Goal: Entertainment & Leisure: Consume media (video, audio)

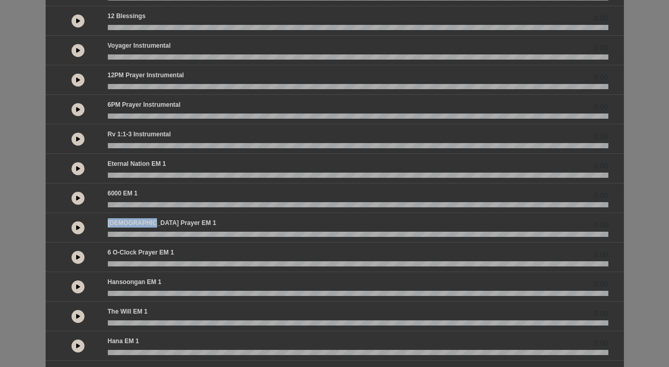
scroll to position [81, 0]
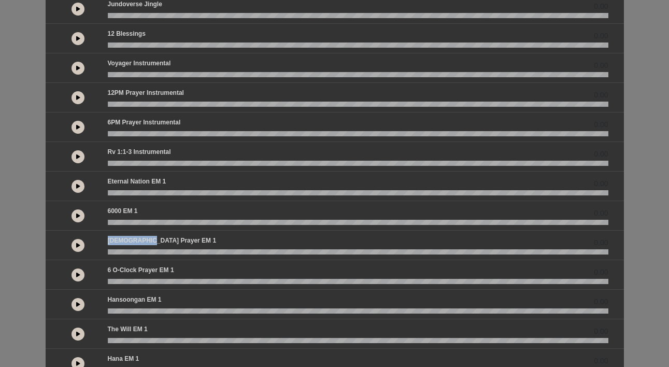
click at [79, 96] on icon at bounding box center [78, 97] width 4 height 5
click at [79, 97] on icon at bounding box center [78, 97] width 3 height 5
click at [79, 97] on icon at bounding box center [78, 97] width 4 height 5
click at [78, 94] on button at bounding box center [78, 97] width 13 height 13
click at [79, 94] on button at bounding box center [78, 97] width 13 height 13
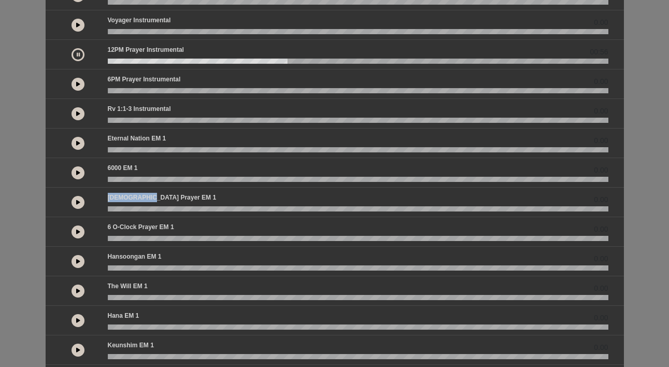
scroll to position [159, 0]
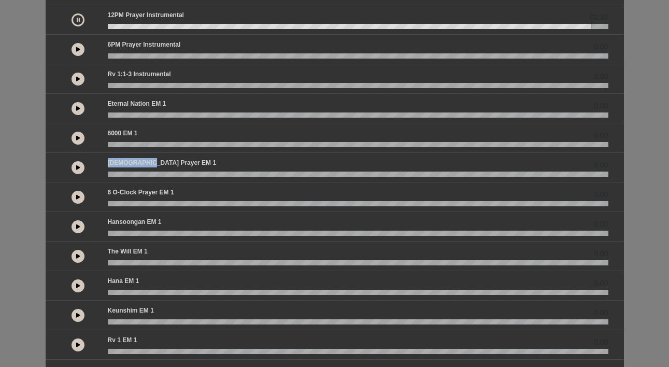
click at [81, 20] on button at bounding box center [78, 19] width 13 height 13
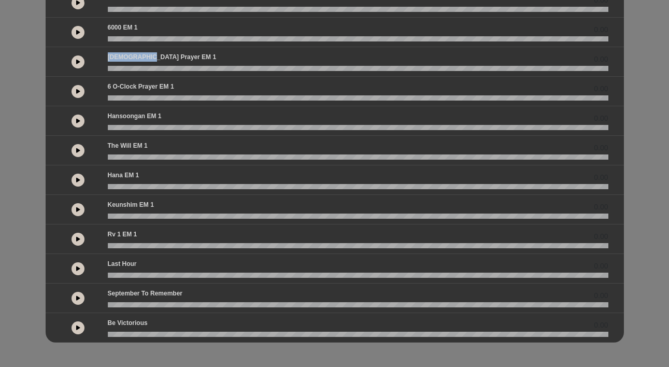
scroll to position [262, 0]
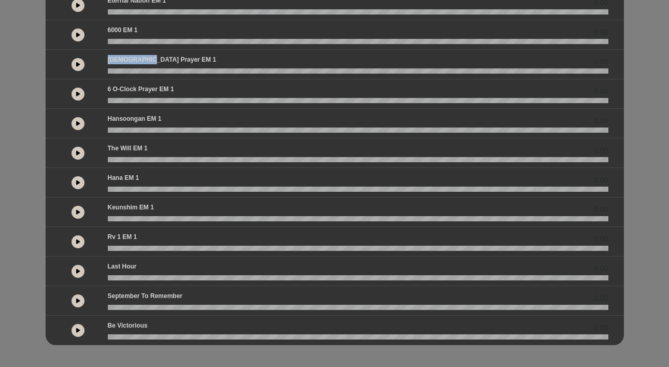
click at [75, 125] on button at bounding box center [78, 123] width 13 height 13
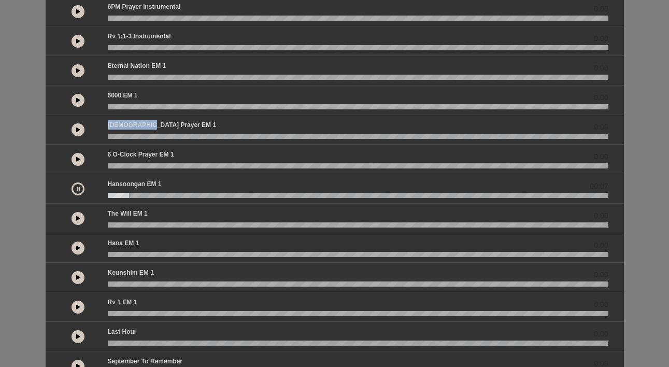
scroll to position [178, 0]
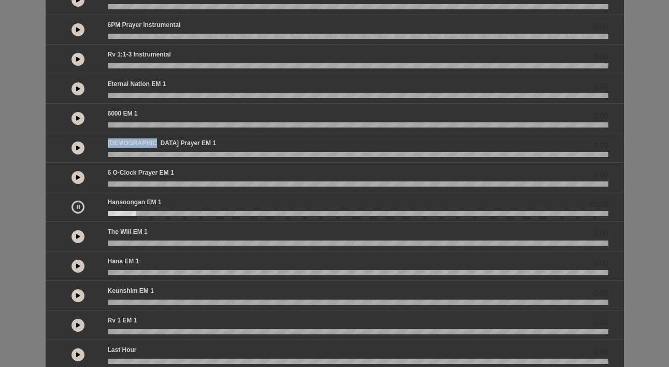
click at [77, 206] on icon at bounding box center [78, 206] width 3 height 5
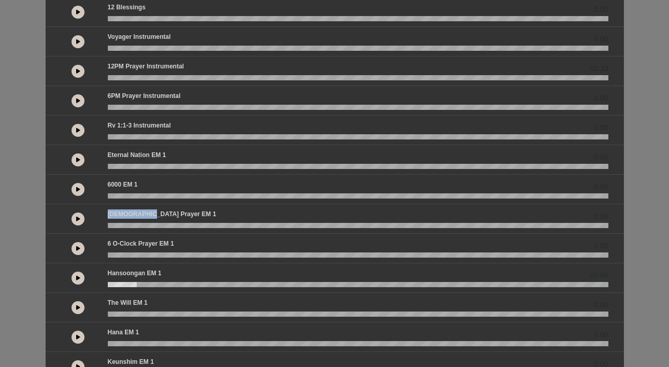
scroll to position [23, 0]
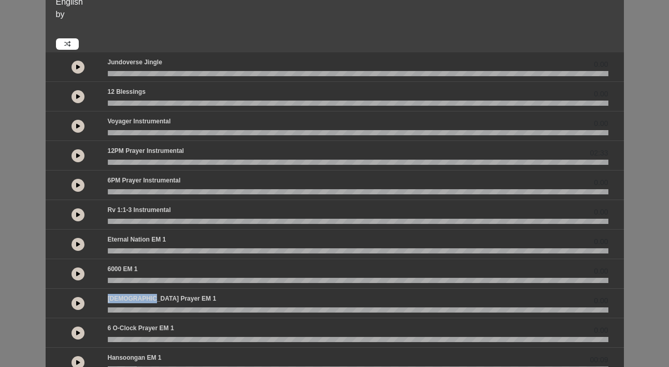
click at [76, 129] on button at bounding box center [78, 126] width 13 height 13
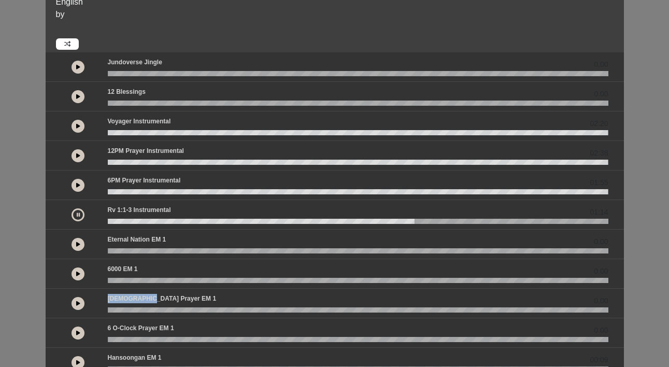
click at [77, 215] on icon at bounding box center [78, 214] width 3 height 5
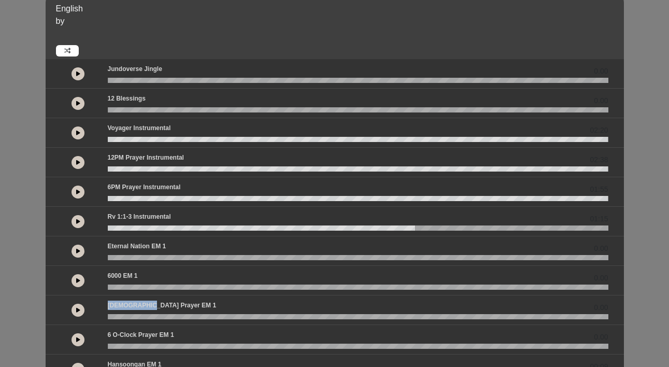
scroll to position [0, 0]
